Goal: Task Accomplishment & Management: Use online tool/utility

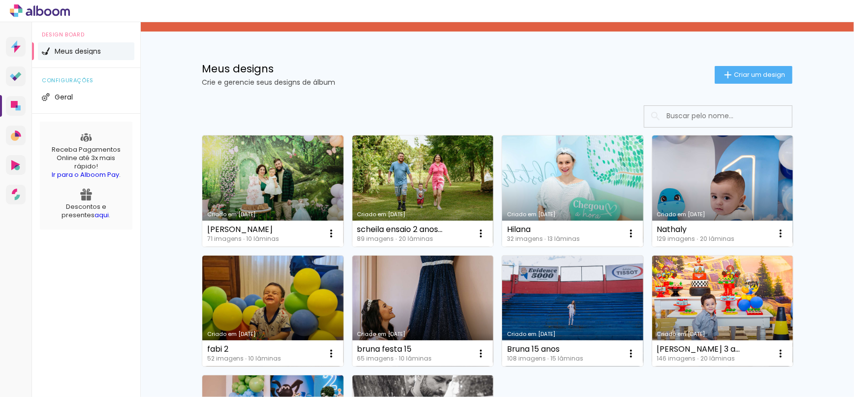
scroll to position [109, 0]
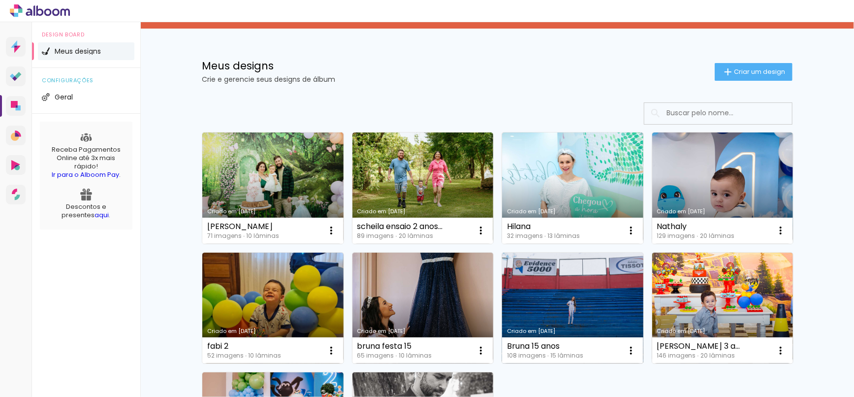
click at [552, 290] on link "Criado em [DATE]" at bounding box center [572, 308] width 141 height 111
